Goal: Task Accomplishment & Management: Use online tool/utility

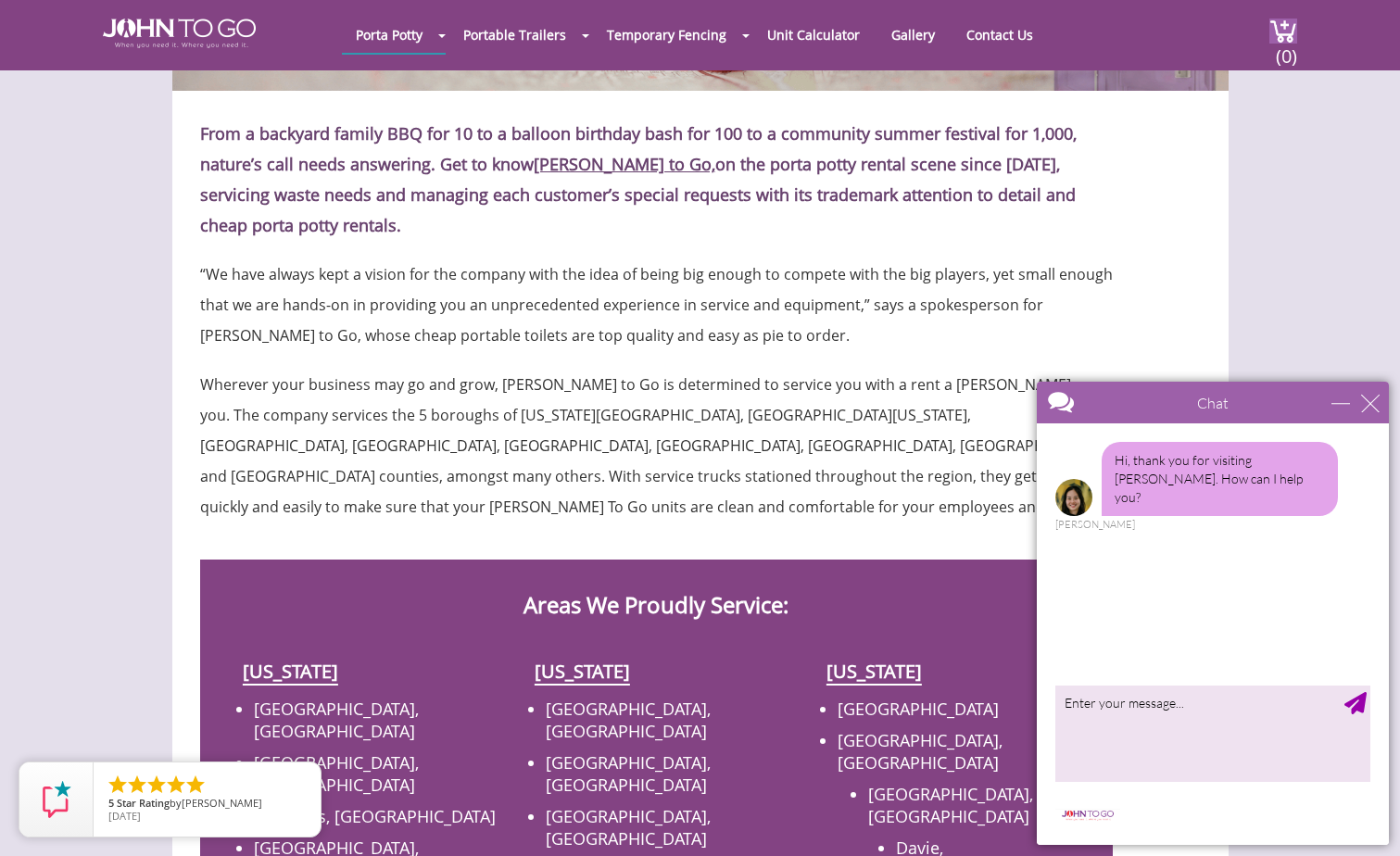
scroll to position [279, 0]
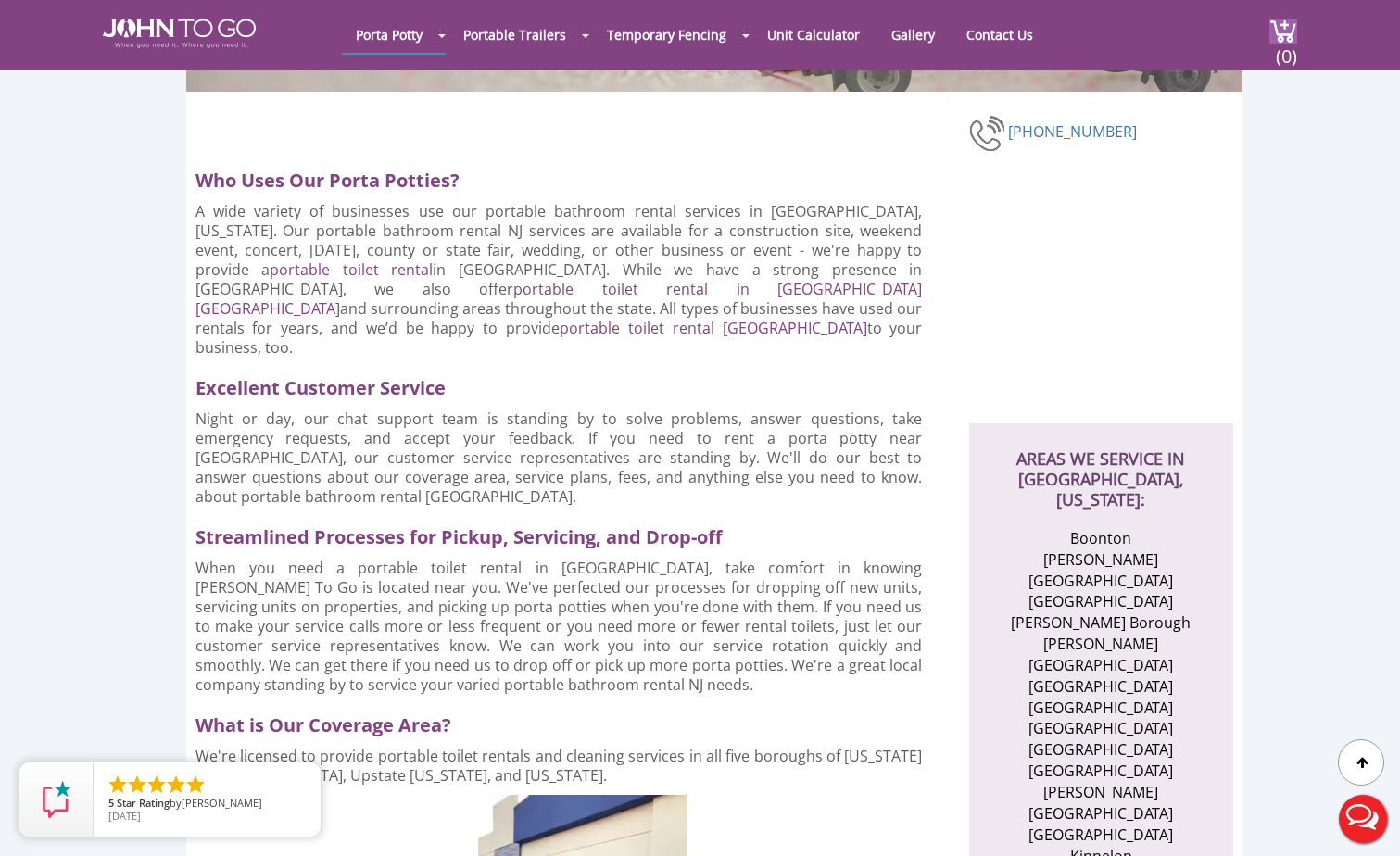
scroll to position [370, 0]
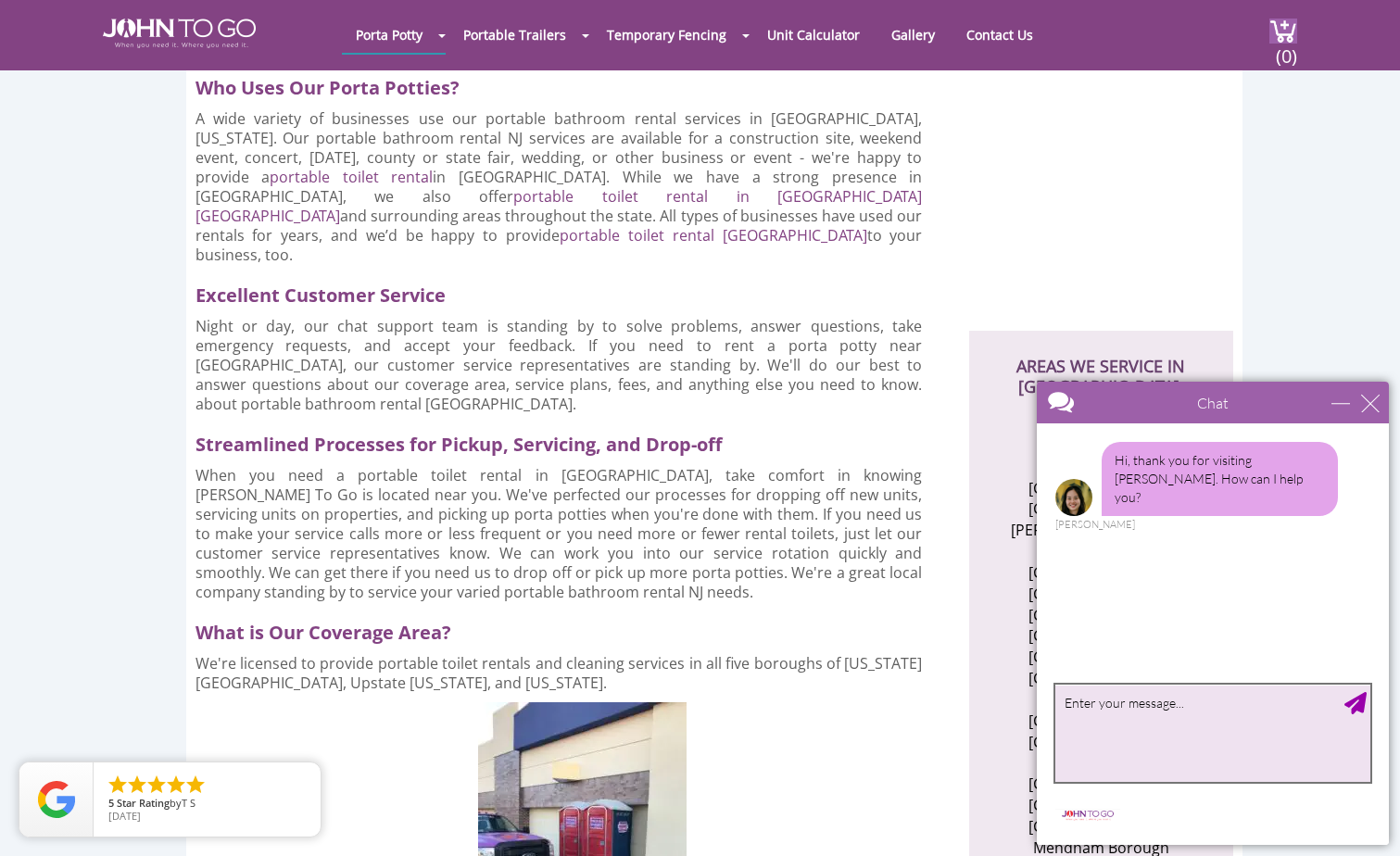
click at [1096, 710] on textarea "type your message" at bounding box center [1212, 733] width 315 height 97
type textarea "I'd like to get a price for a porta john for a construction site in Morris coun…"
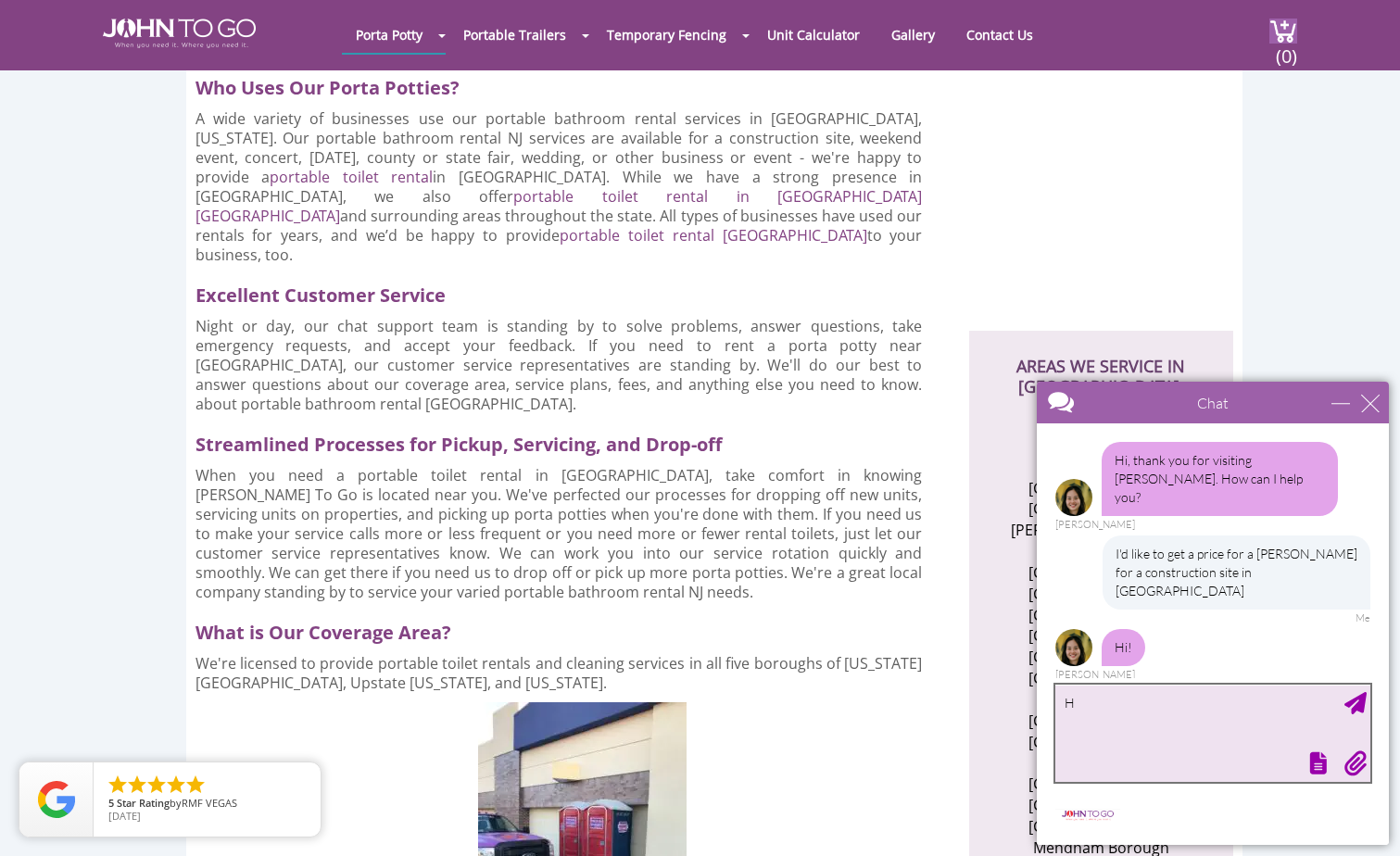
type textarea "Hi"
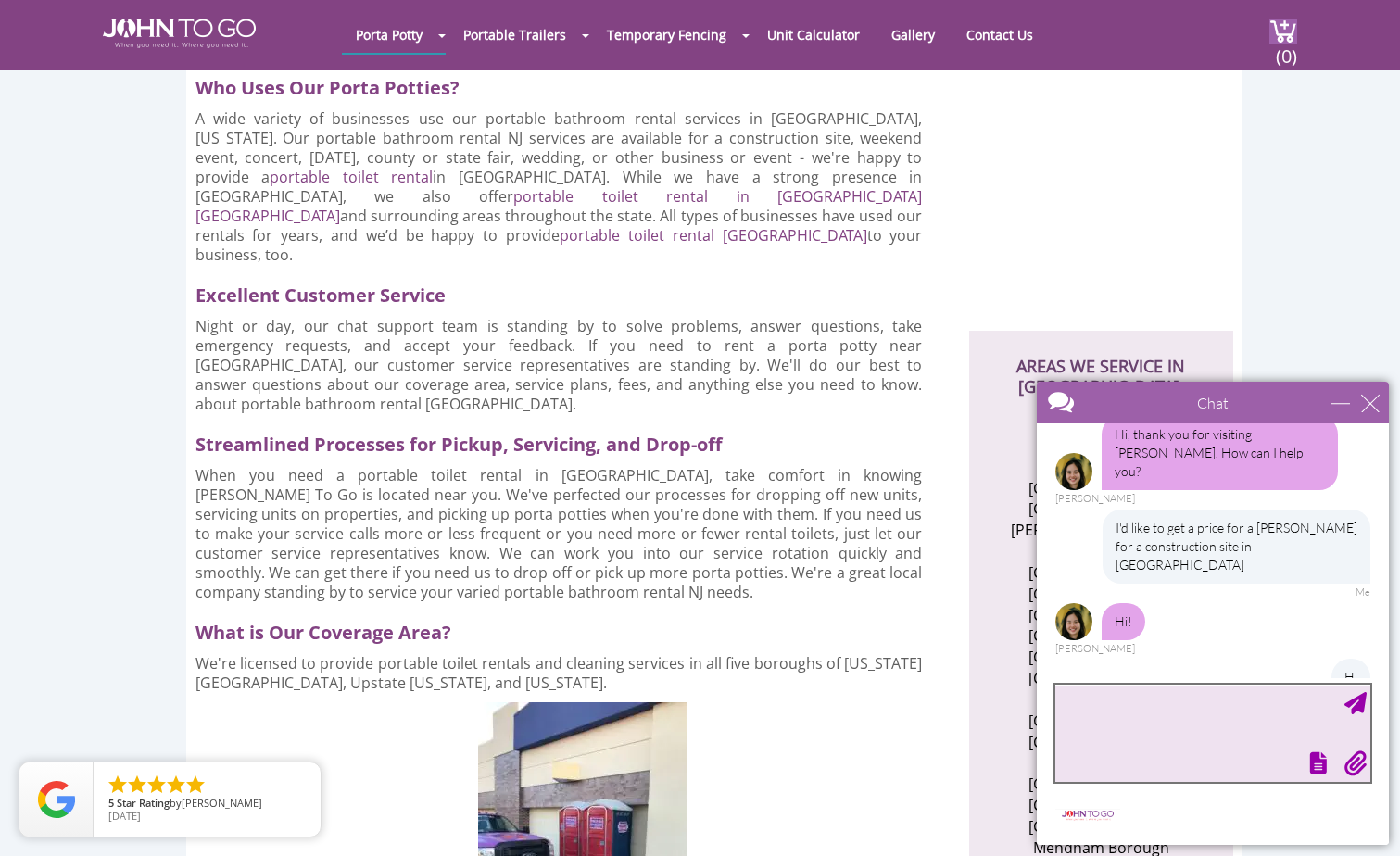
scroll to position [120, 0]
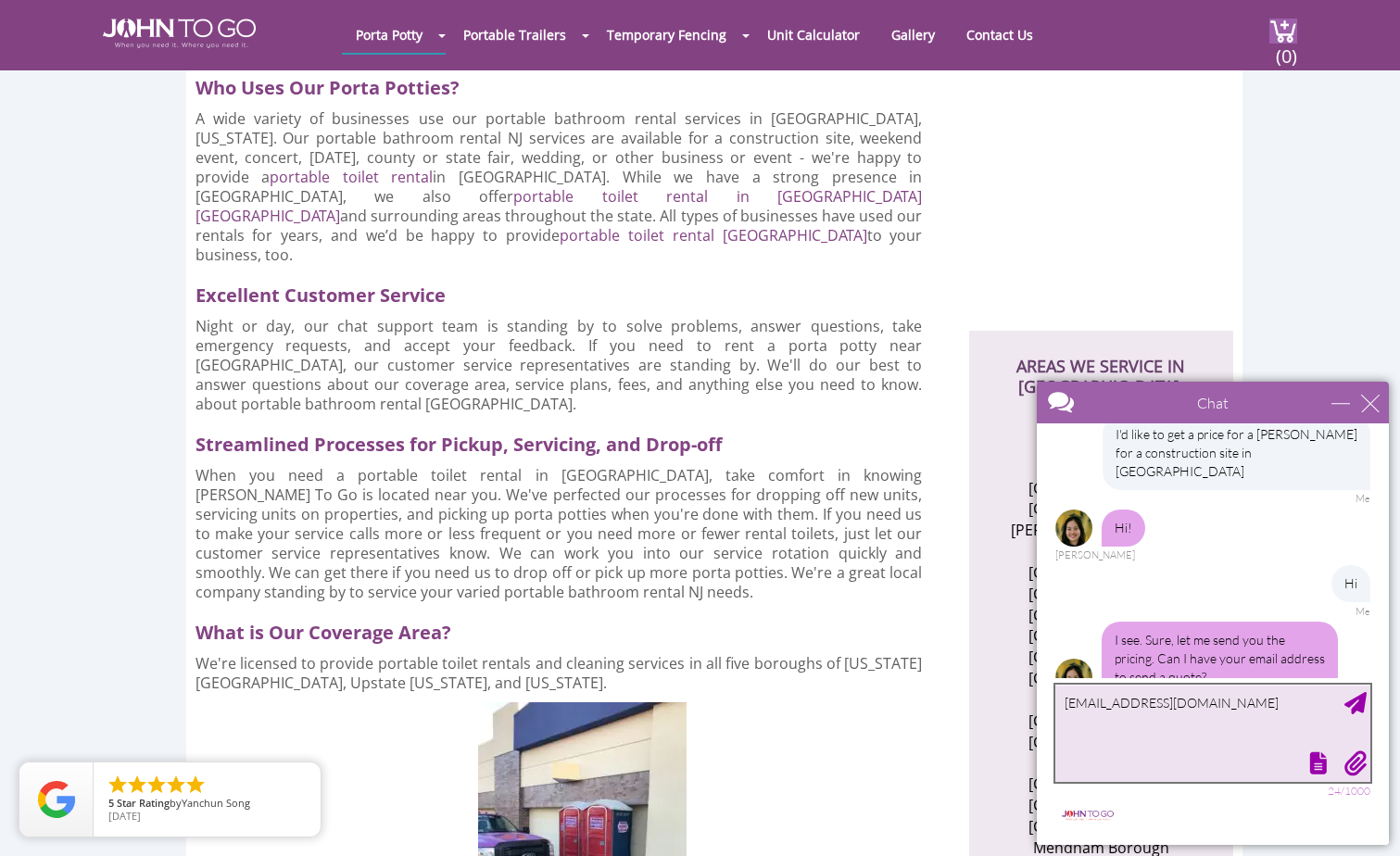
type textarea "[EMAIL_ADDRESS][DOMAIN_NAME]"
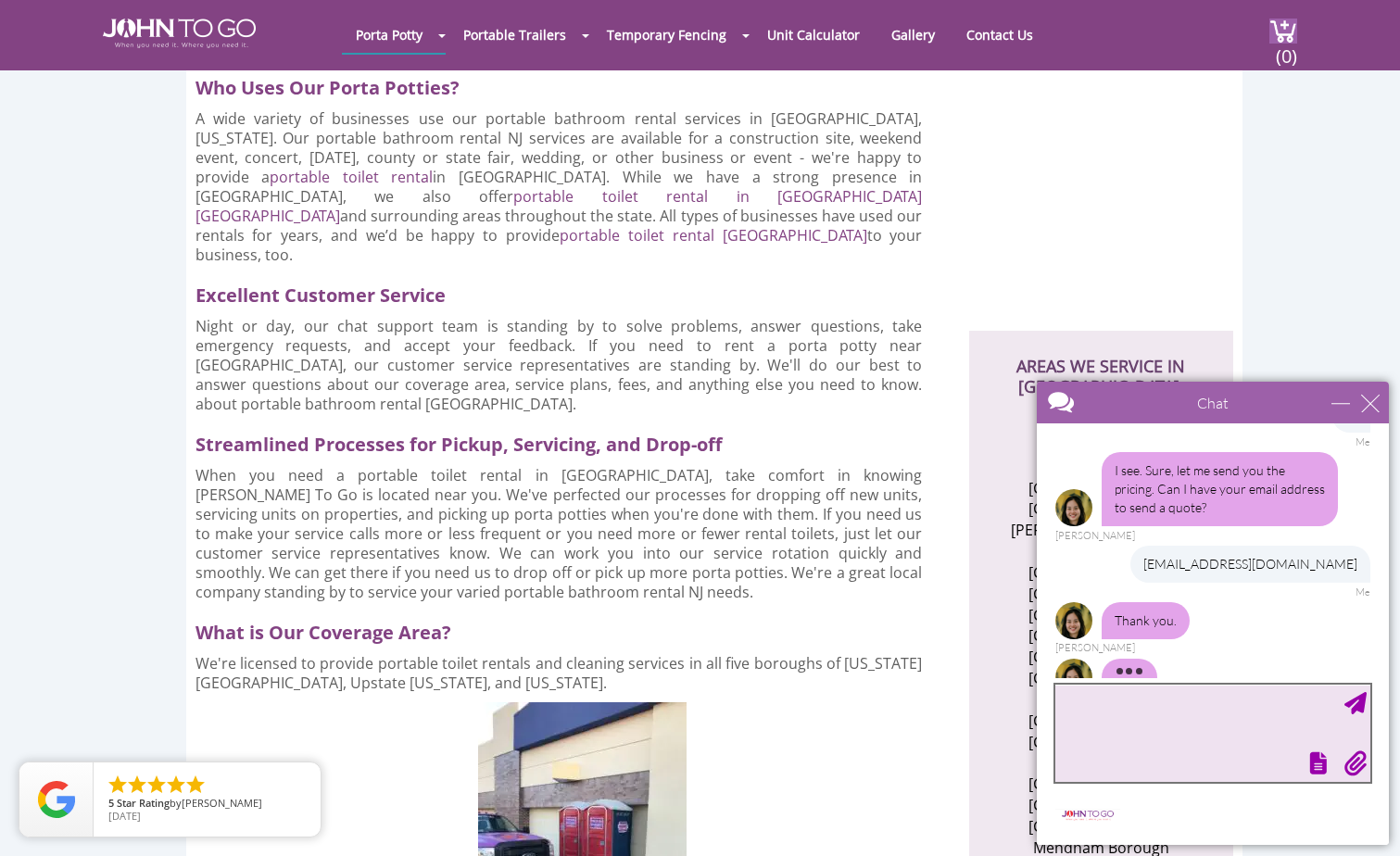
scroll to position [292, 0]
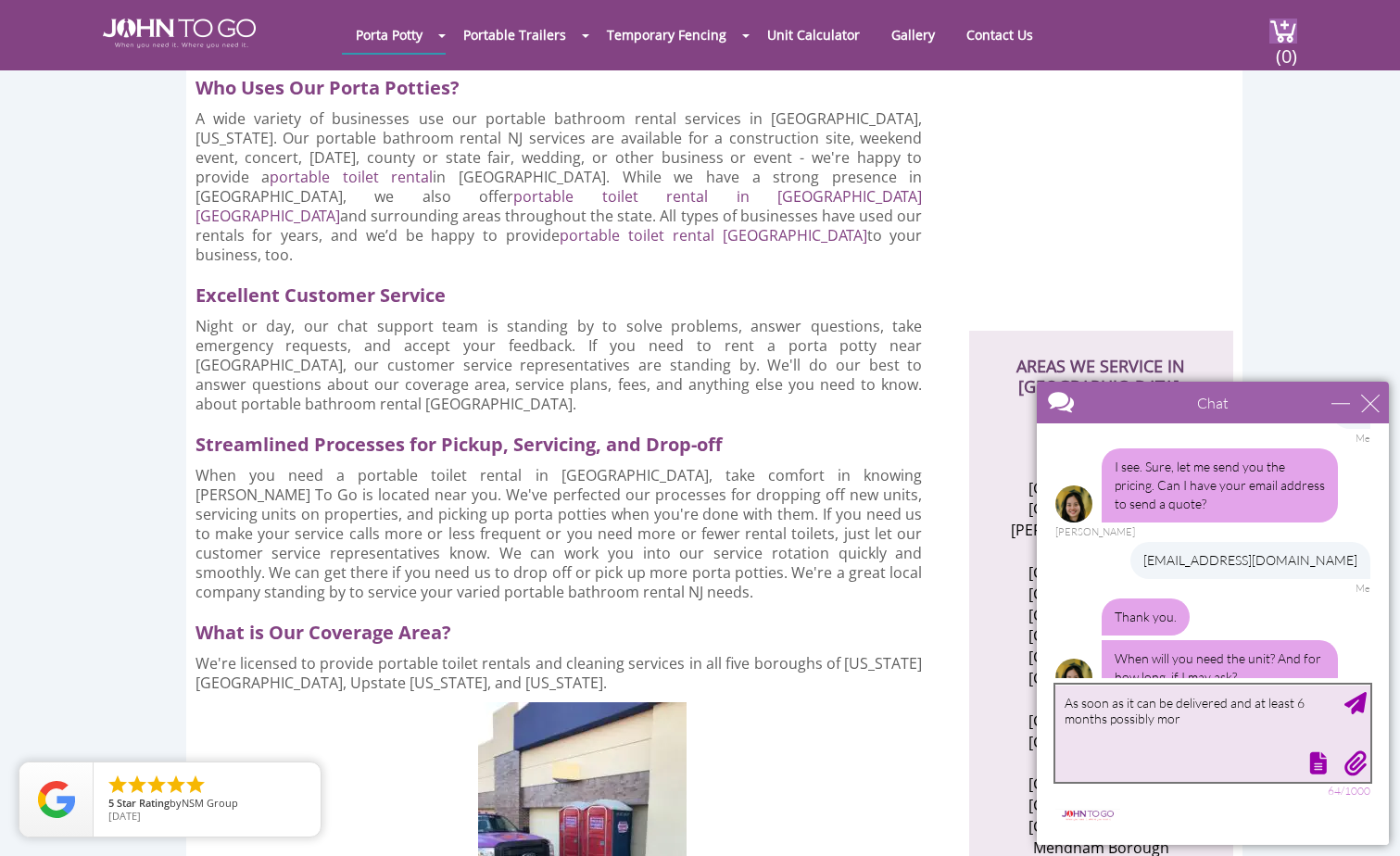
type textarea "As soon as it can be delivered and at least 6 months possibly more"
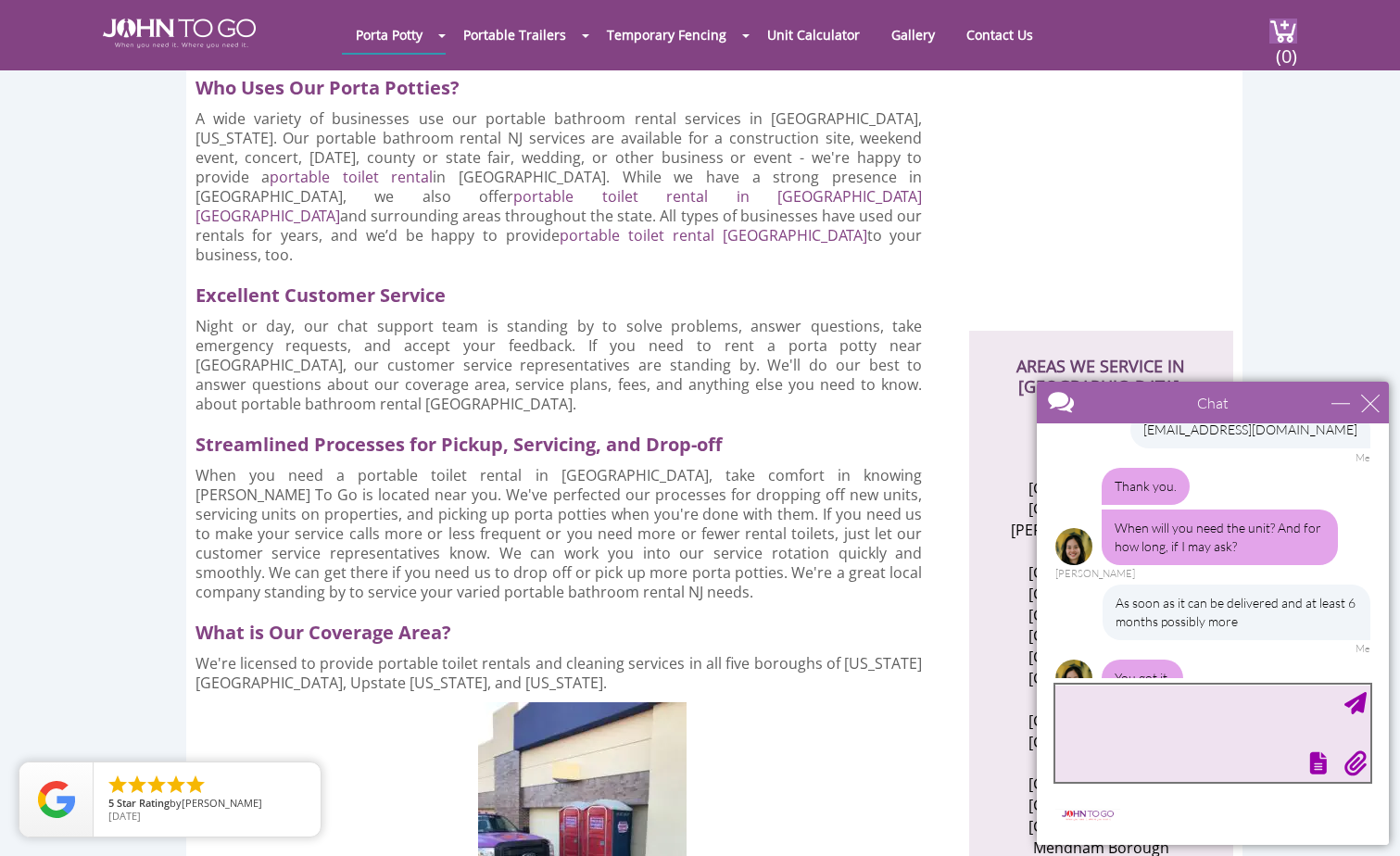
scroll to position [502, 0]
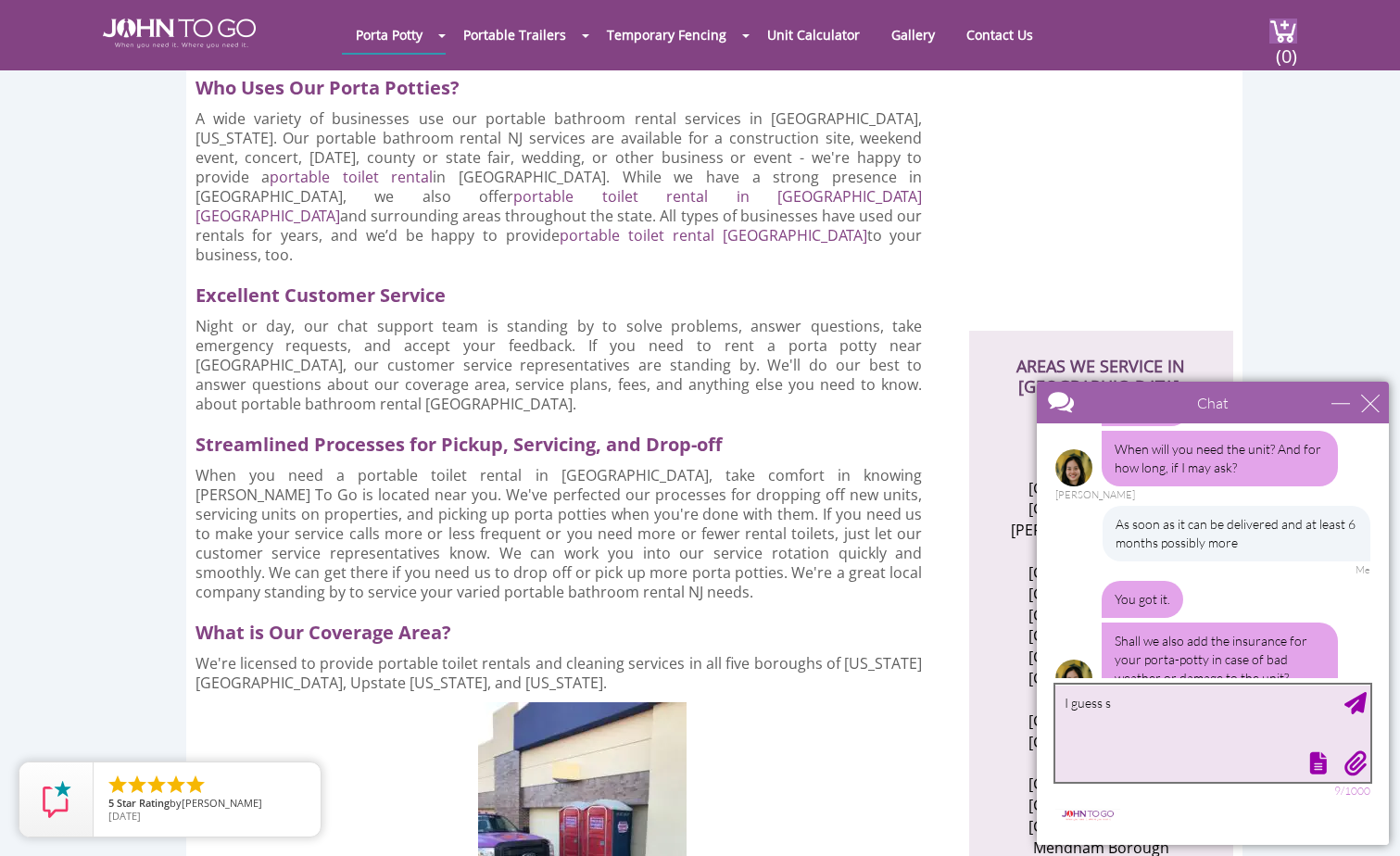
type textarea "I guess so"
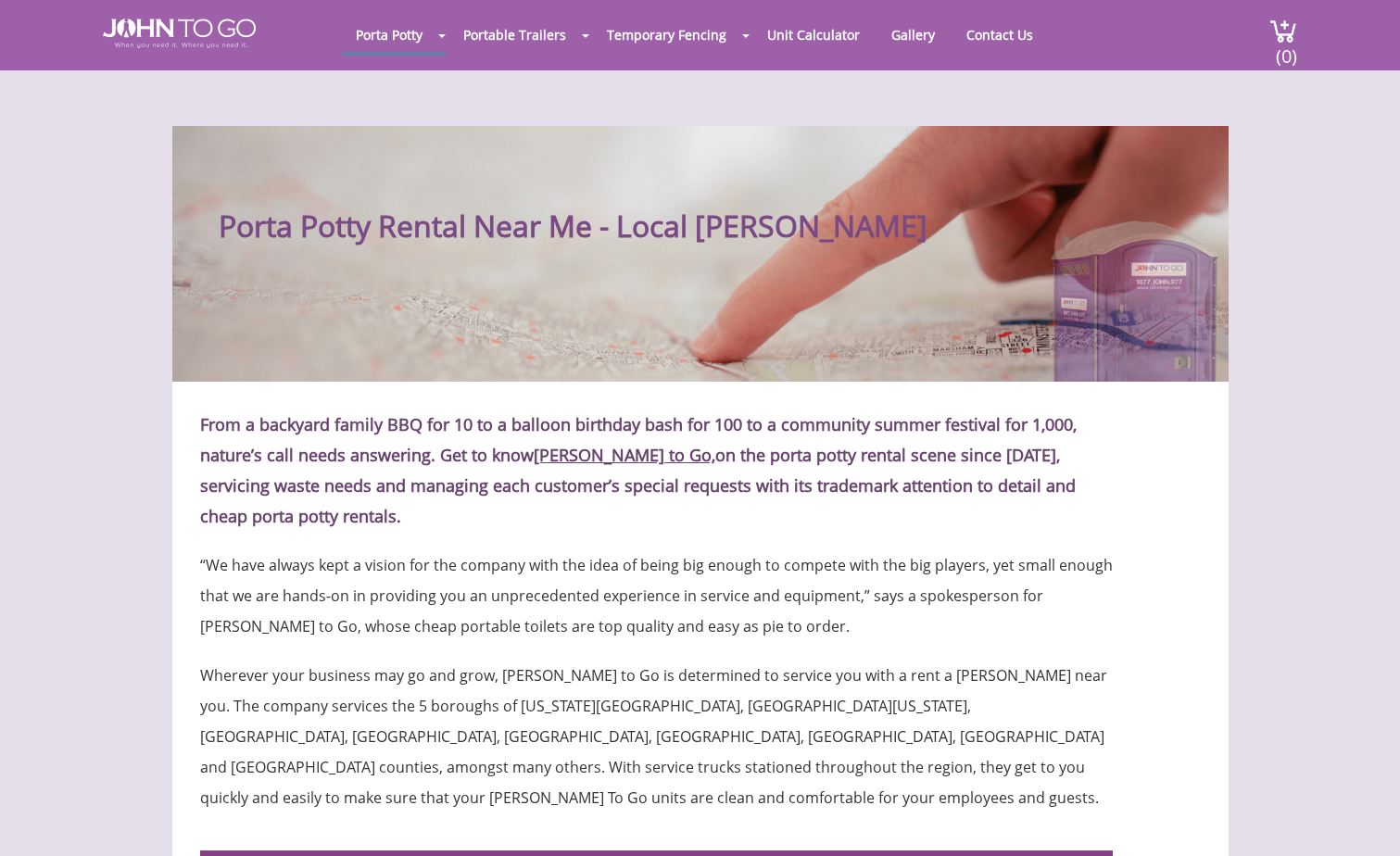
scroll to position [312, 0]
